Goal: Task Accomplishment & Management: Manage account settings

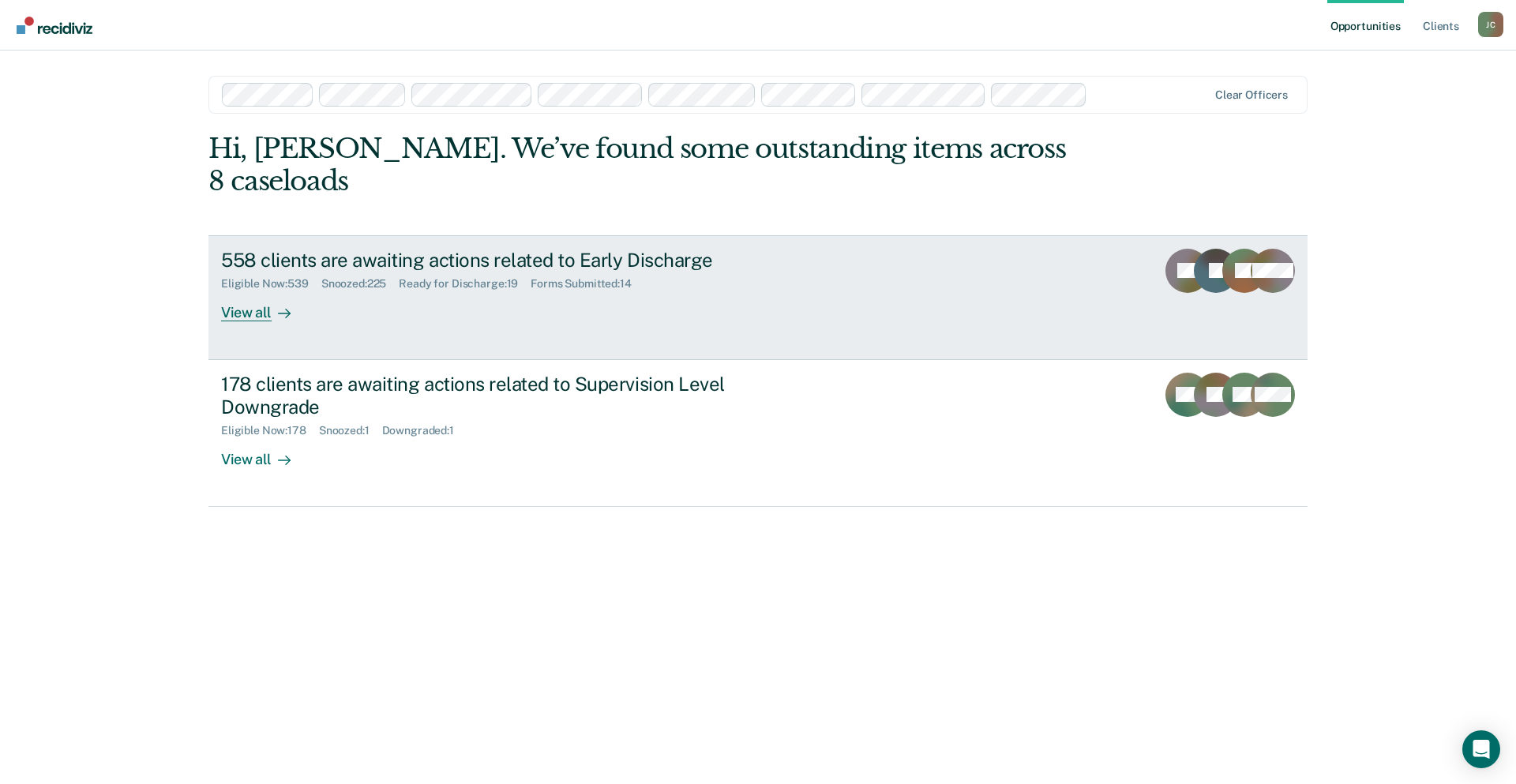
click at [585, 249] on div "558 clients are awaiting actions related to Early Discharge" at bounding box center [498, 260] width 554 height 23
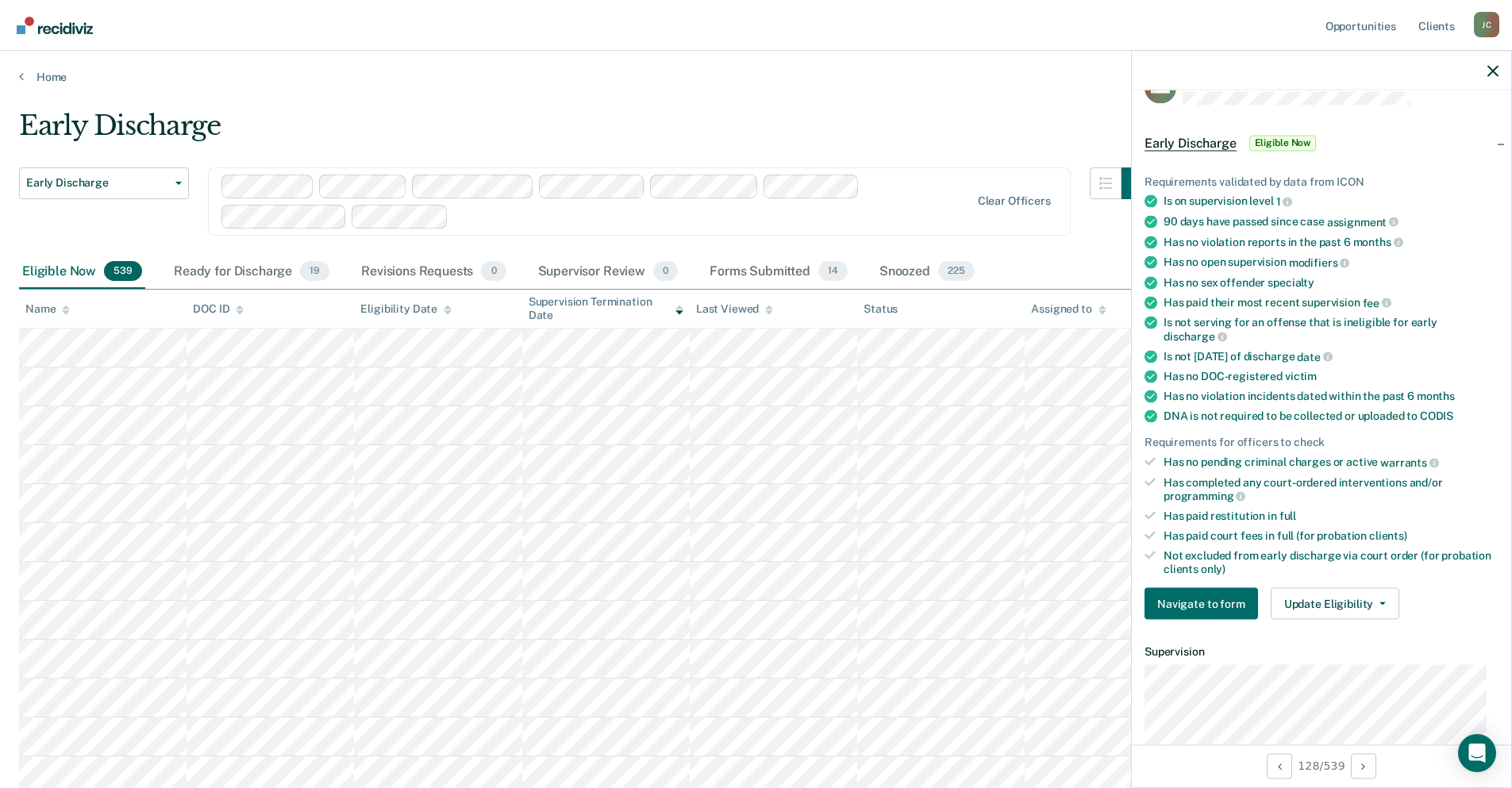
scroll to position [79, 0]
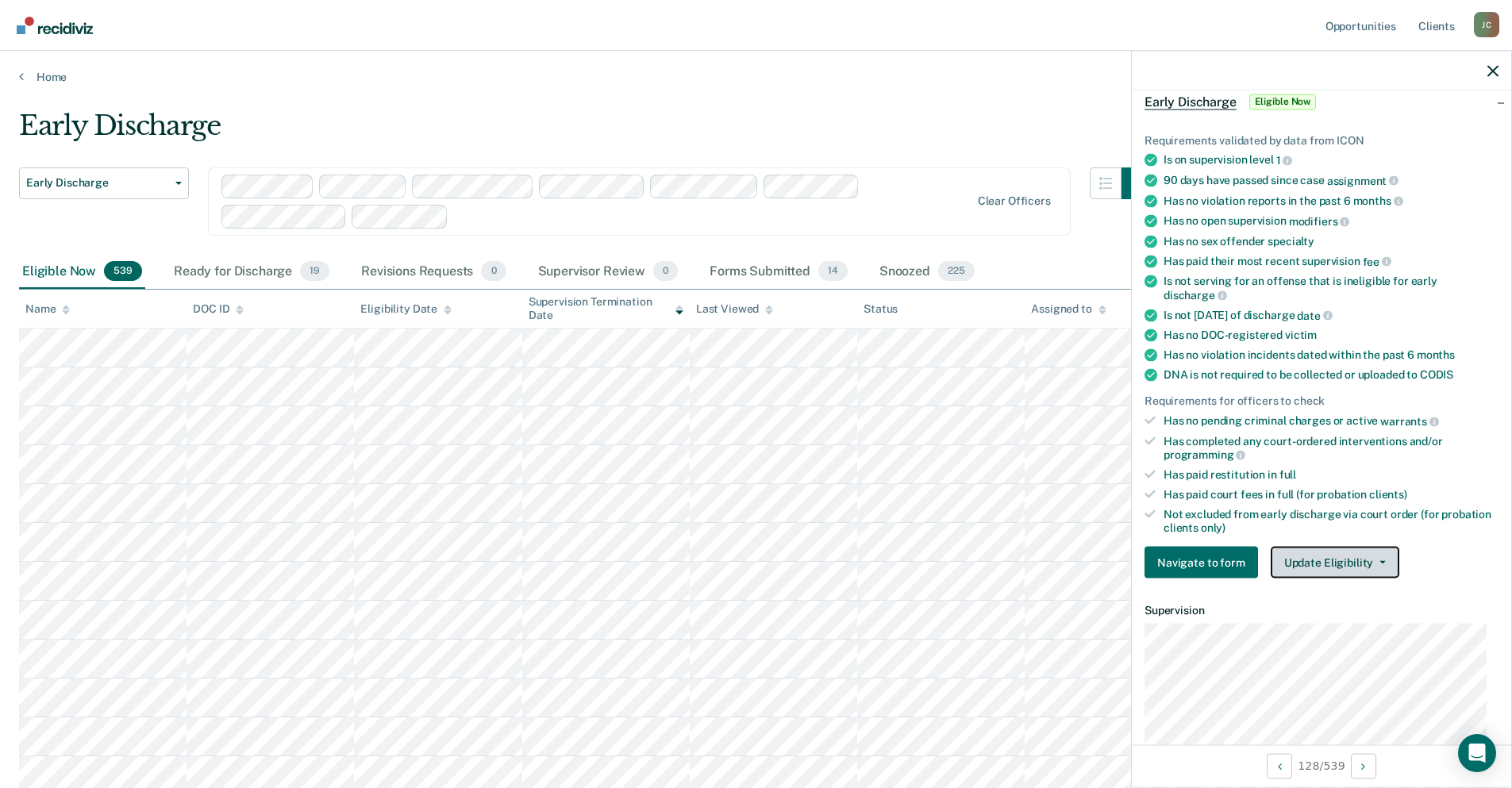
click at [1334, 567] on button "Update Eligibility" at bounding box center [1334, 563] width 128 height 32
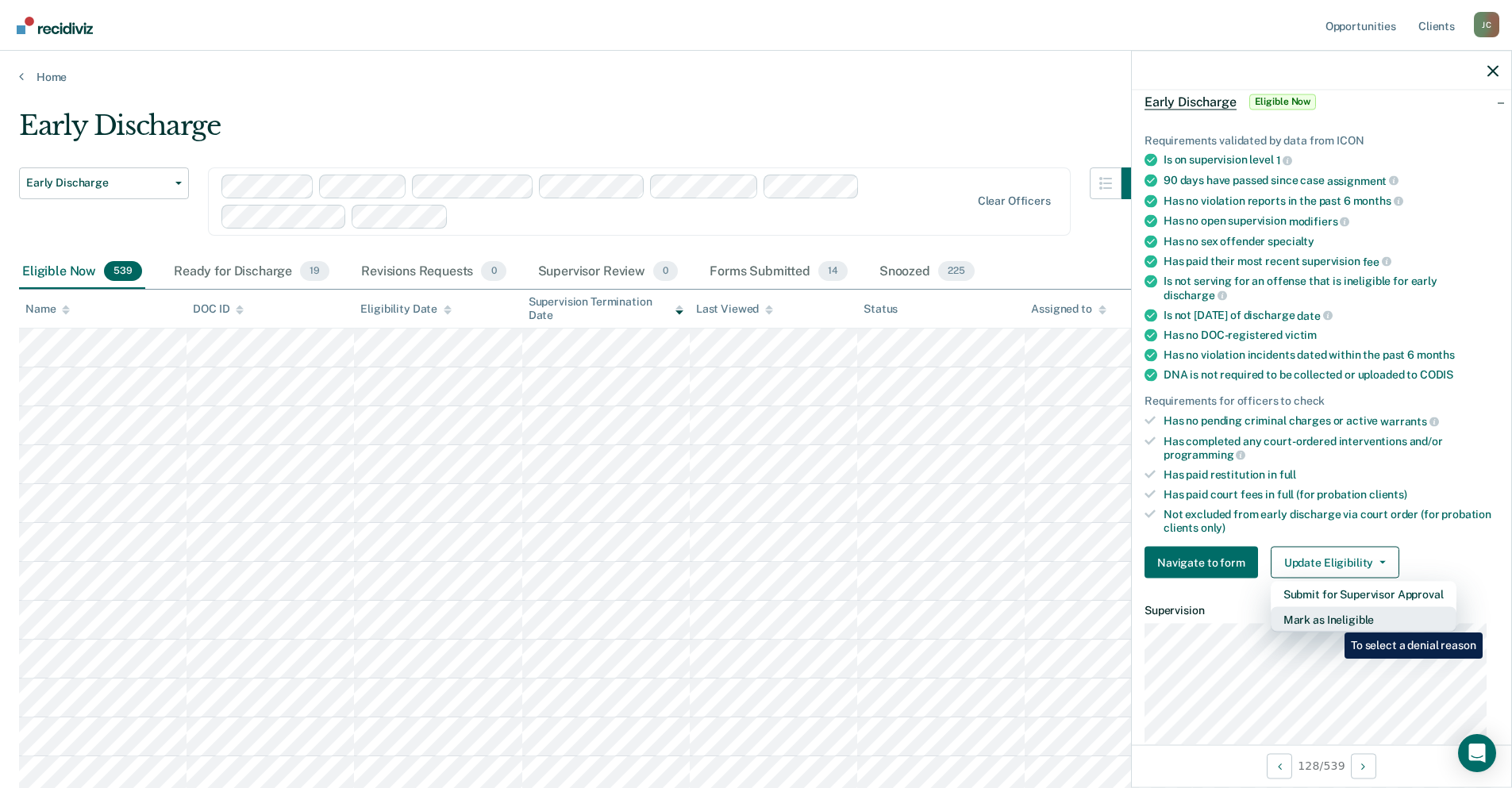
click at [1332, 620] on button "Mark as Ineligible" at bounding box center [1363, 620] width 186 height 26
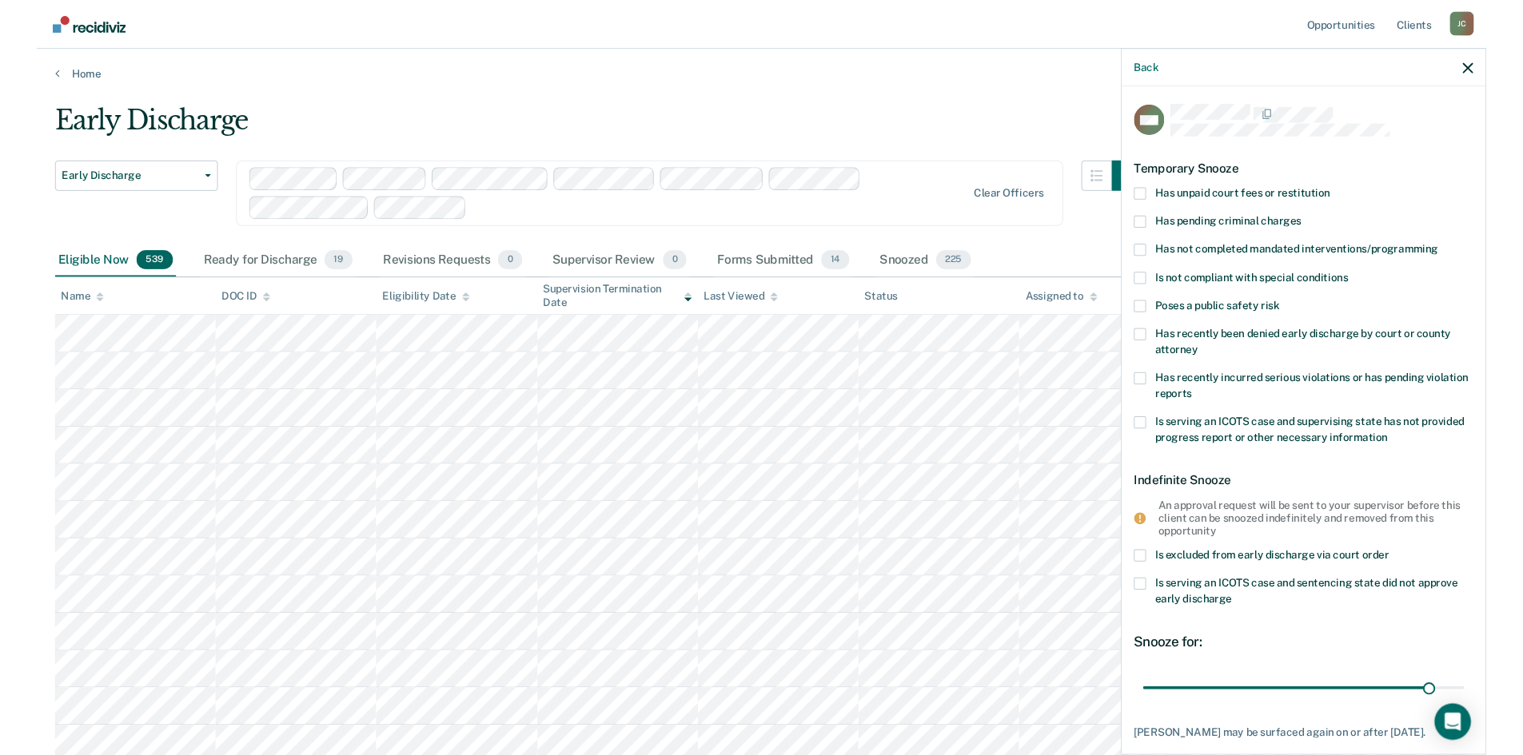
scroll to position [0, 0]
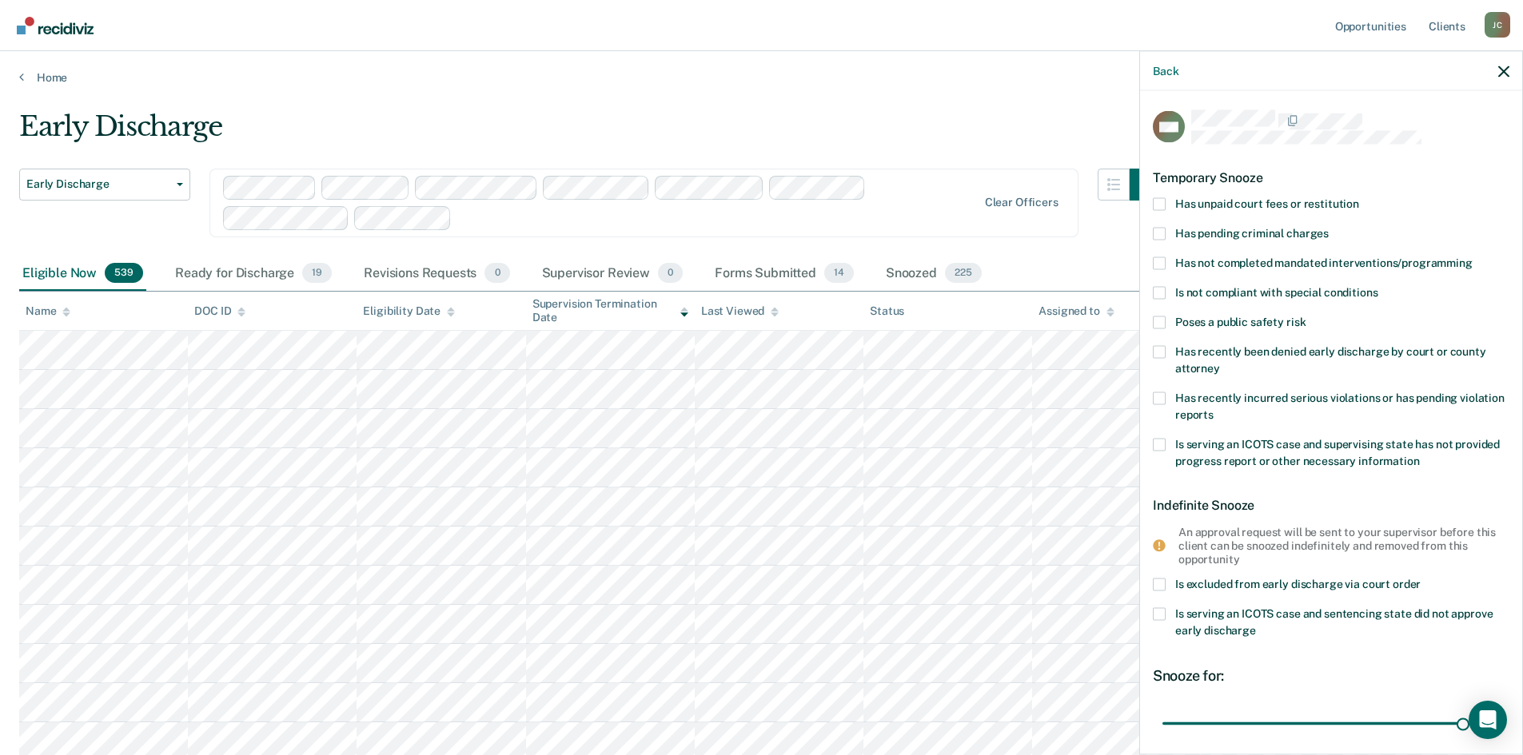
click at [1157, 265] on span at bounding box center [1159, 263] width 13 height 13
click at [1472, 257] on input "Has not completed mandated interventions/programming" at bounding box center [1472, 257] width 0 height 0
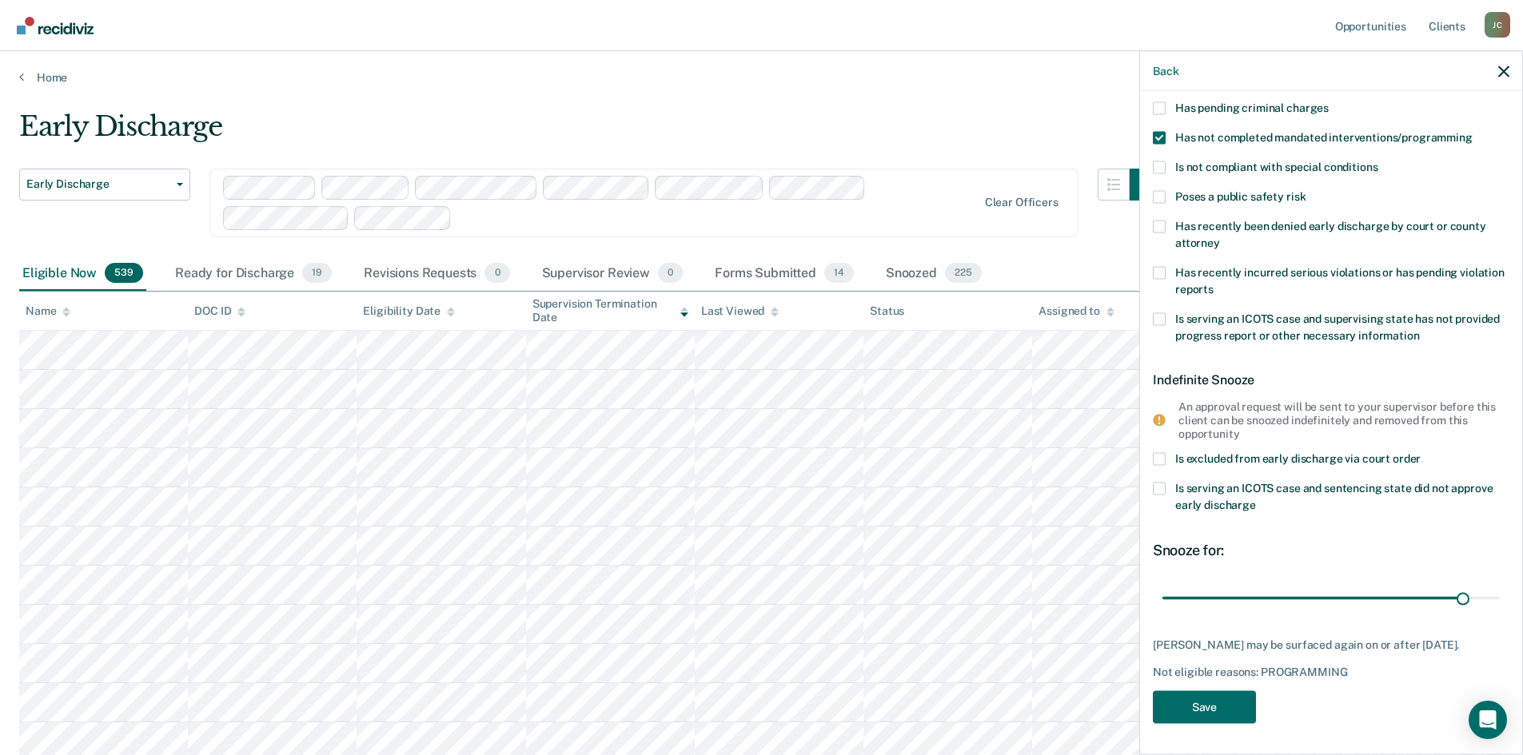
scroll to position [46, 0]
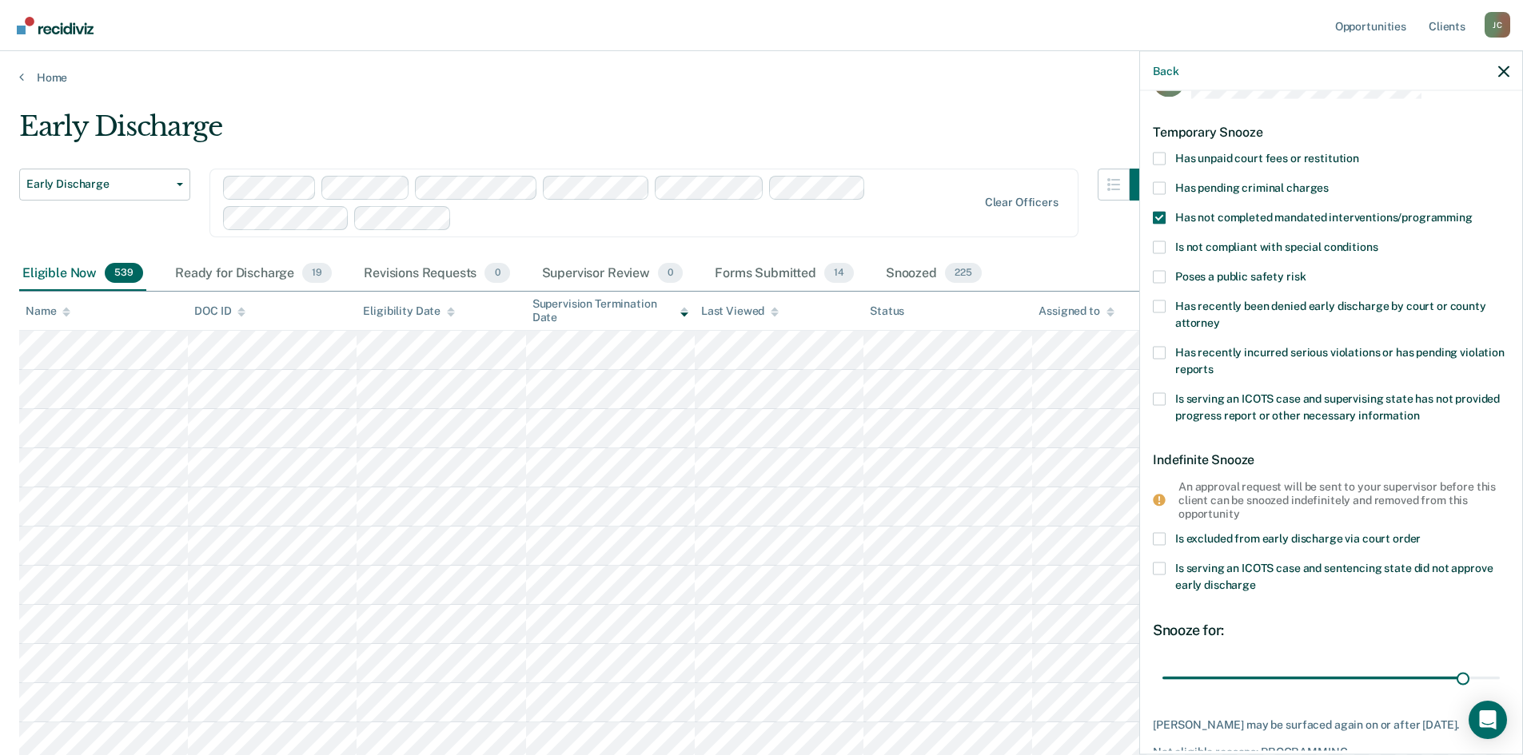
click at [1161, 274] on span at bounding box center [1159, 276] width 13 height 13
click at [1305, 270] on input "Poses a public safety risk" at bounding box center [1305, 270] width 0 height 0
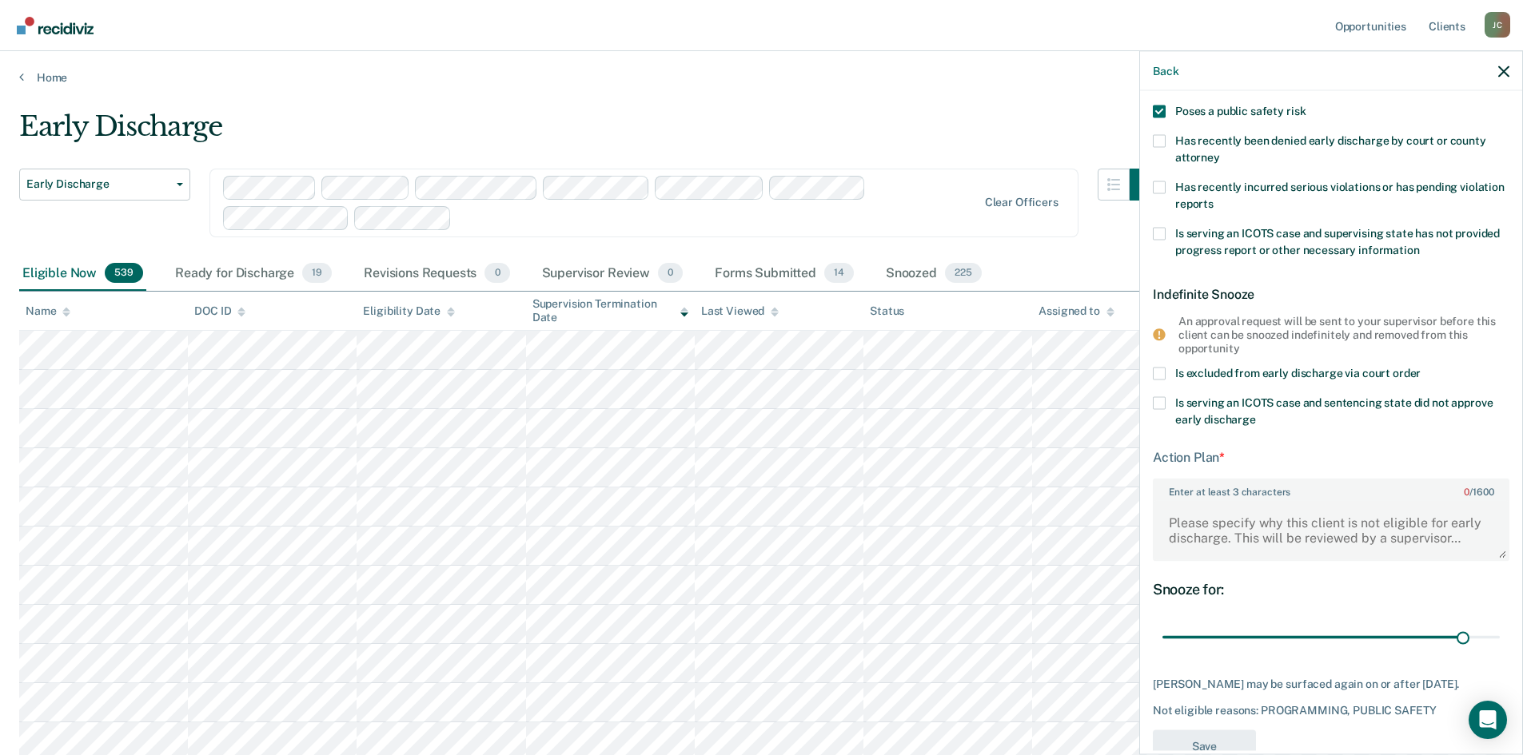
scroll to position [250, 0]
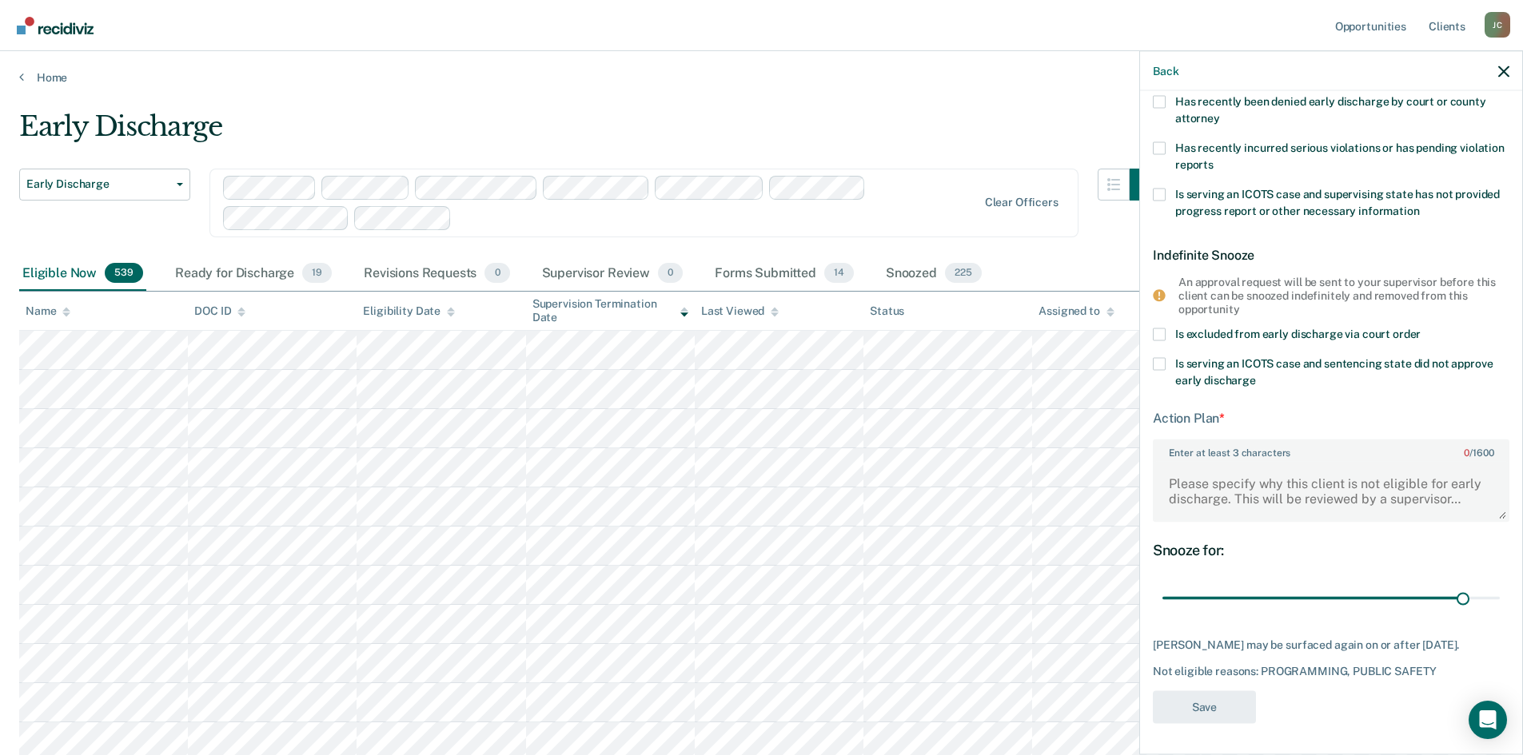
click at [1161, 331] on span at bounding box center [1159, 335] width 13 height 13
click at [1420, 329] on input "Is excluded from early discharge via court order" at bounding box center [1420, 329] width 0 height 0
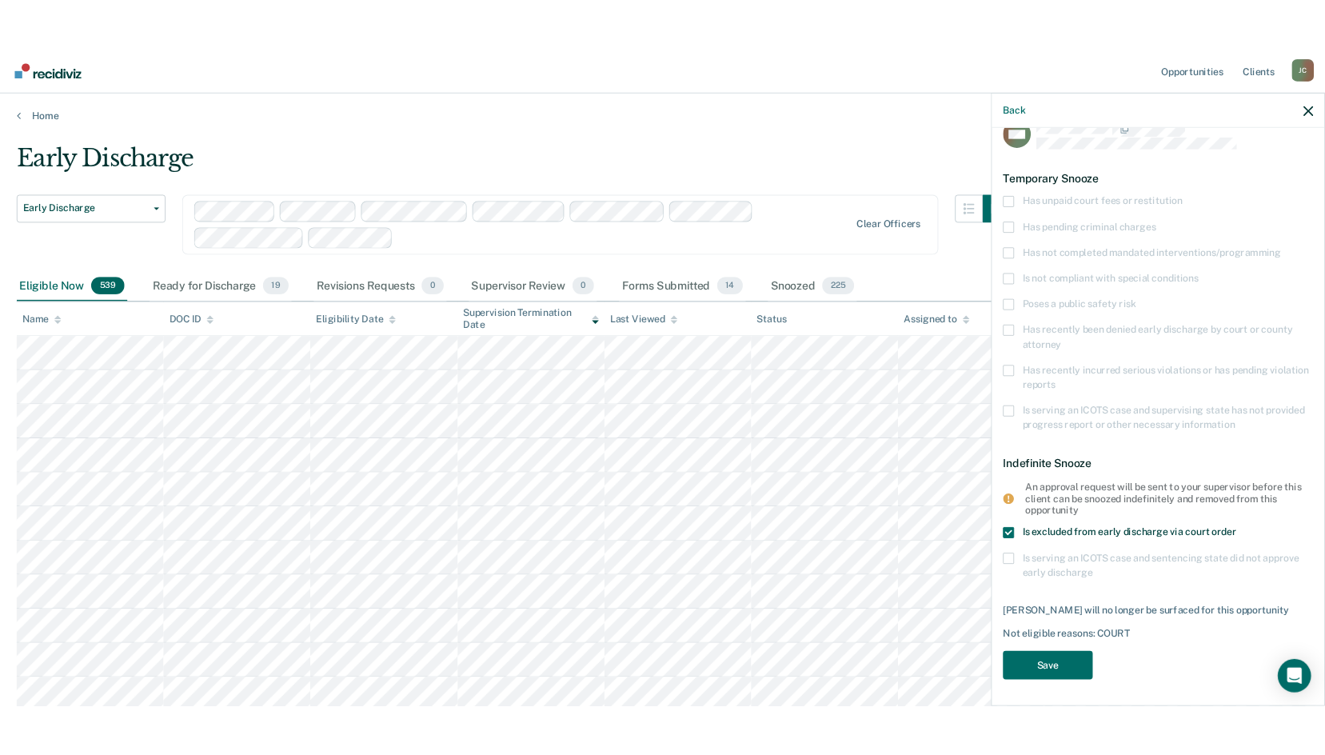
scroll to position [0, 0]
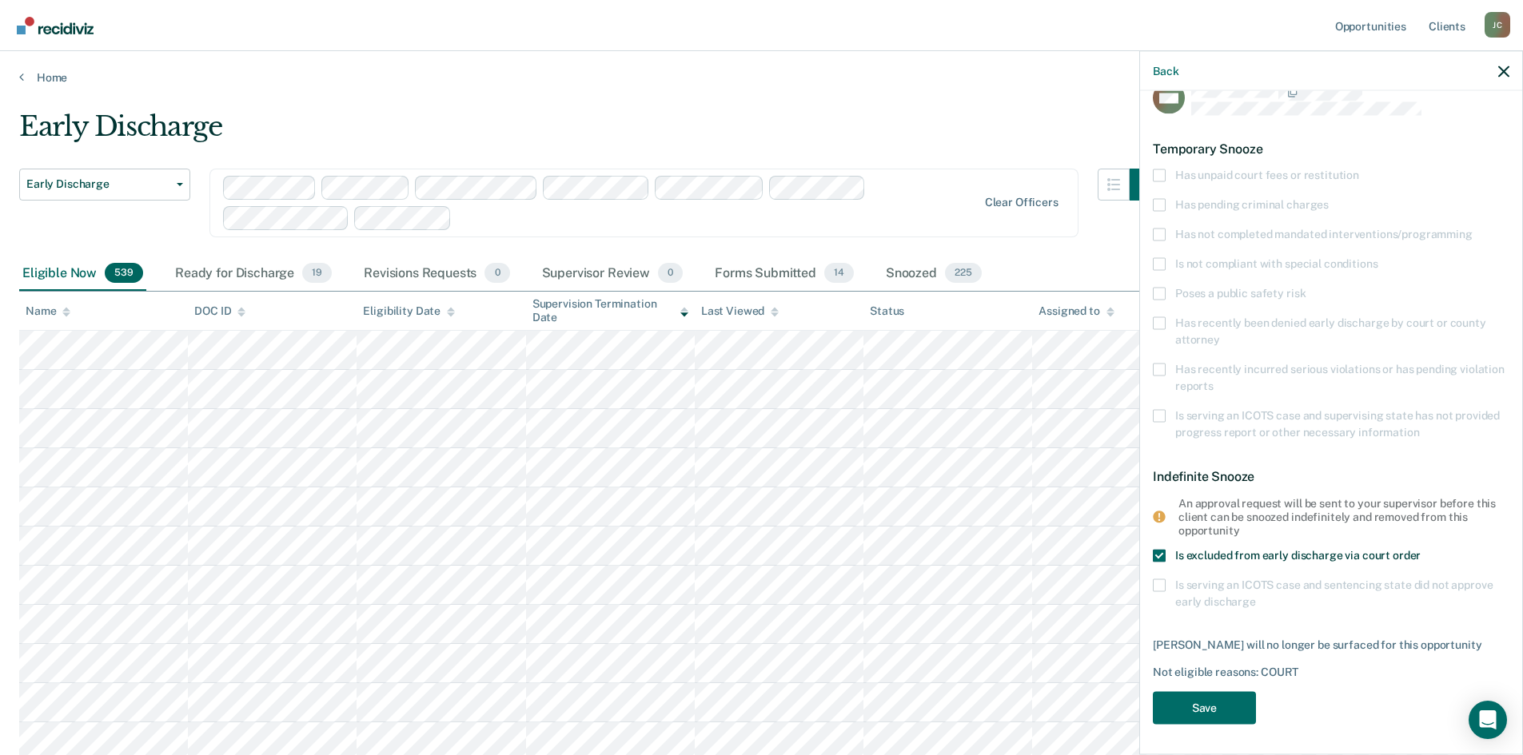
click at [1161, 555] on span at bounding box center [1159, 556] width 13 height 13
click at [1420, 550] on input "Is excluded from early discharge via court order" at bounding box center [1420, 550] width 0 height 0
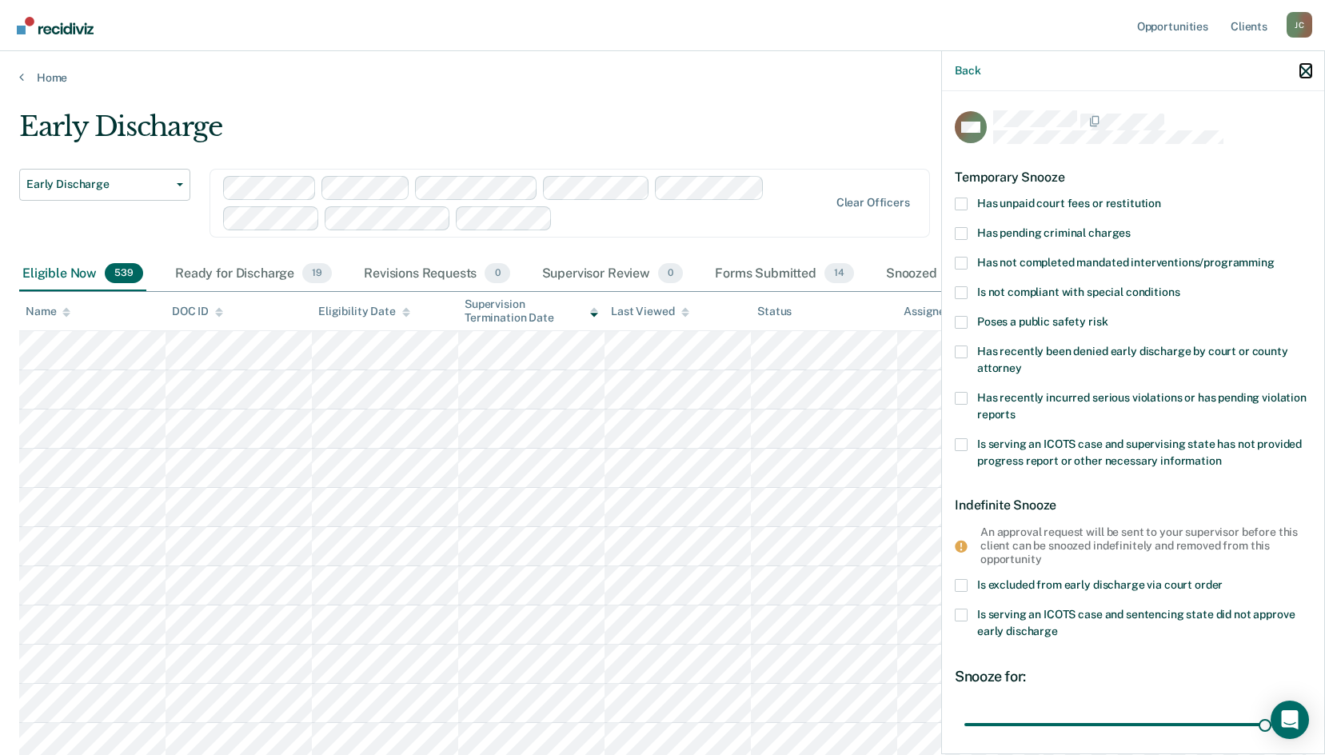
click at [1303, 74] on icon "button" at bounding box center [1305, 71] width 11 height 11
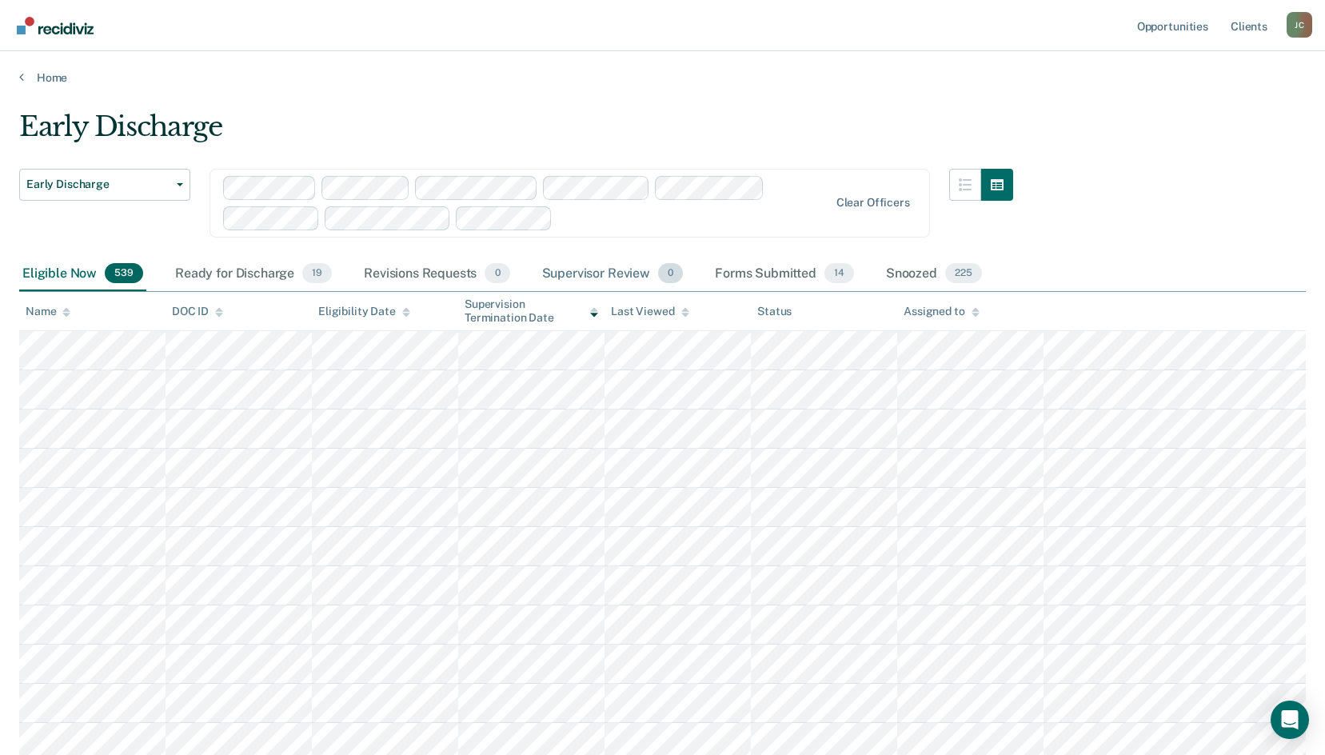
click at [634, 272] on div "Supervisor Review 0" at bounding box center [613, 274] width 148 height 35
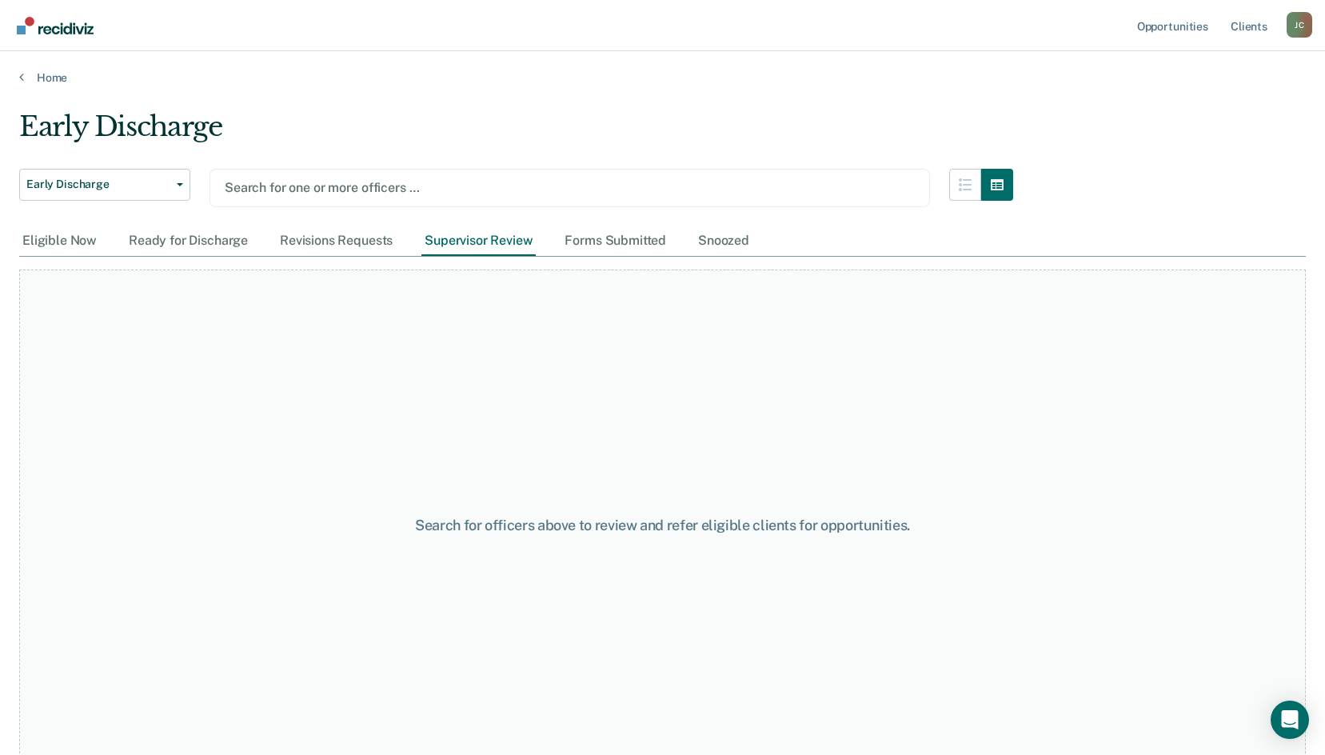
click at [349, 190] on div at bounding box center [570, 187] width 690 height 18
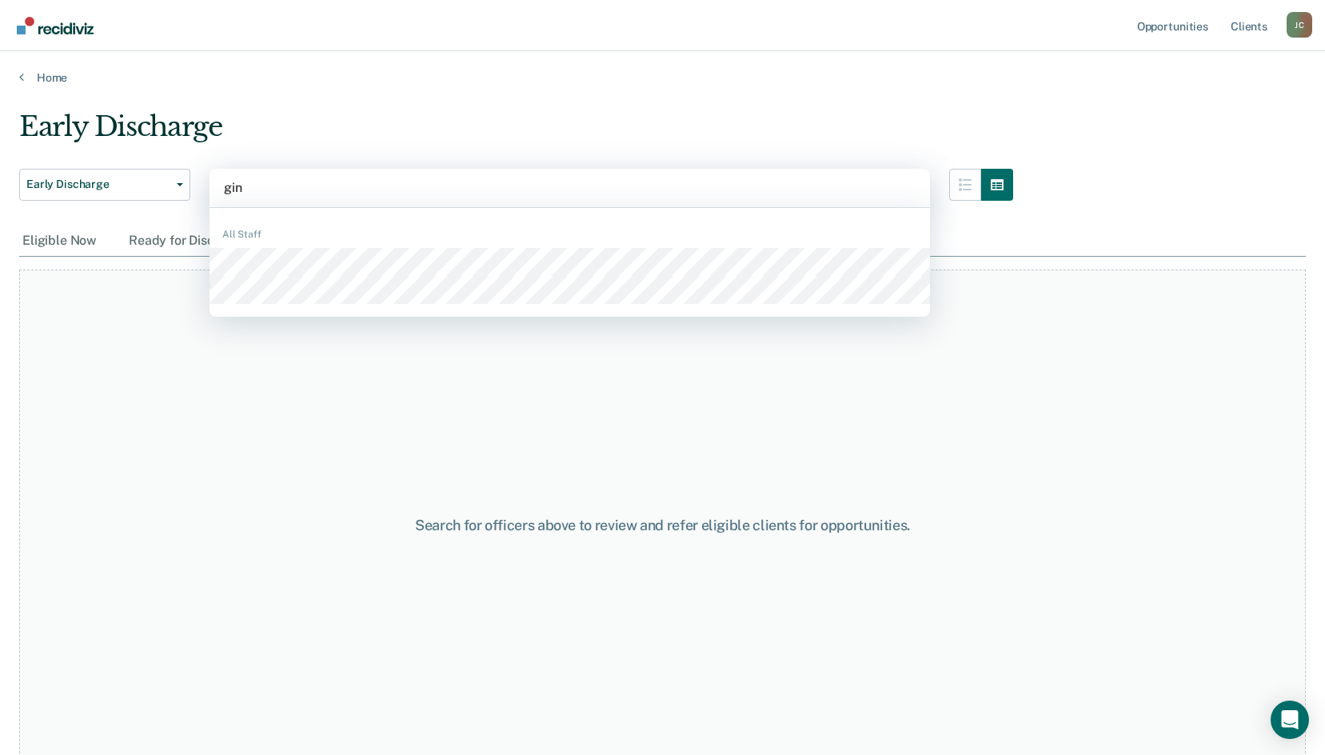
type input "gina"
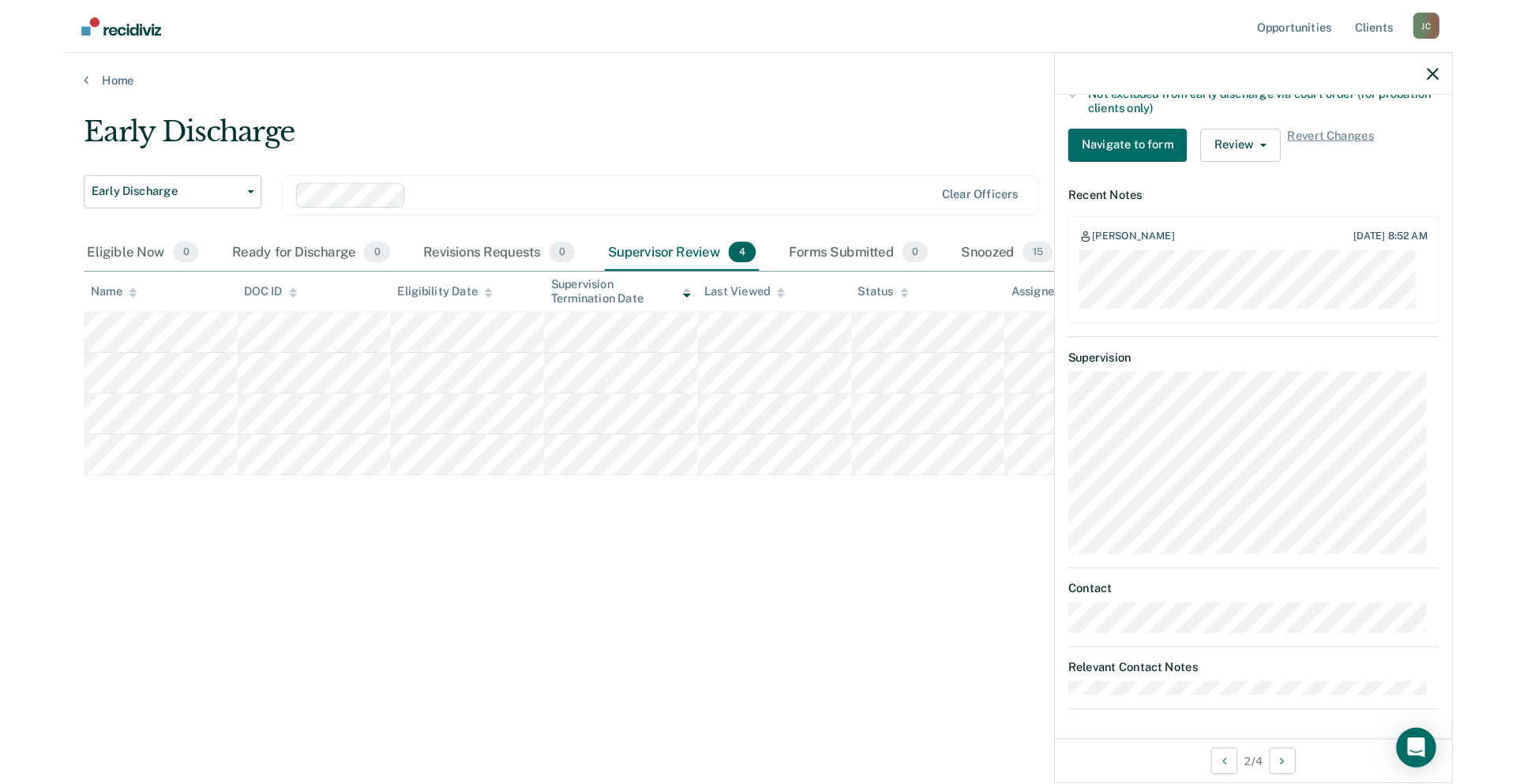
scroll to position [503, 0]
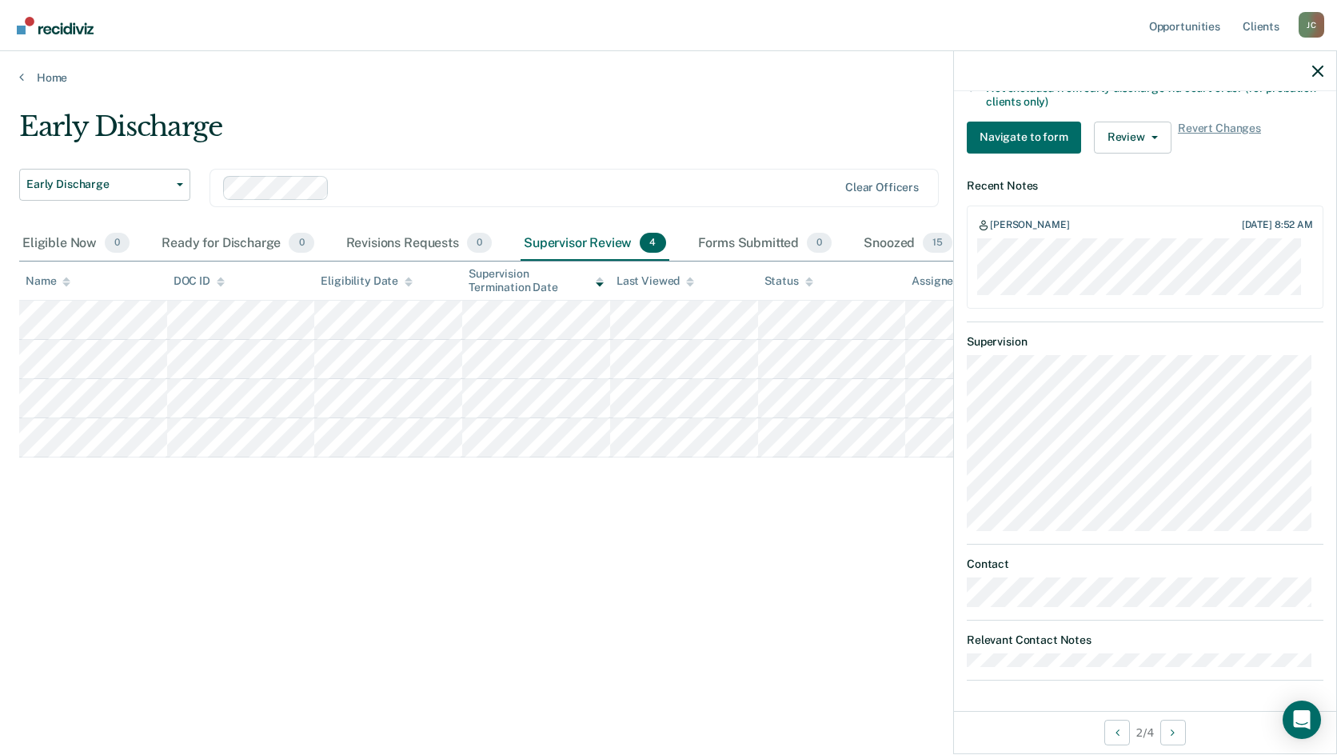
click at [1321, 80] on div at bounding box center [1145, 71] width 382 height 40
click at [1318, 73] on icon "button" at bounding box center [1317, 71] width 11 height 11
